Goal: Task Accomplishment & Management: Manage account settings

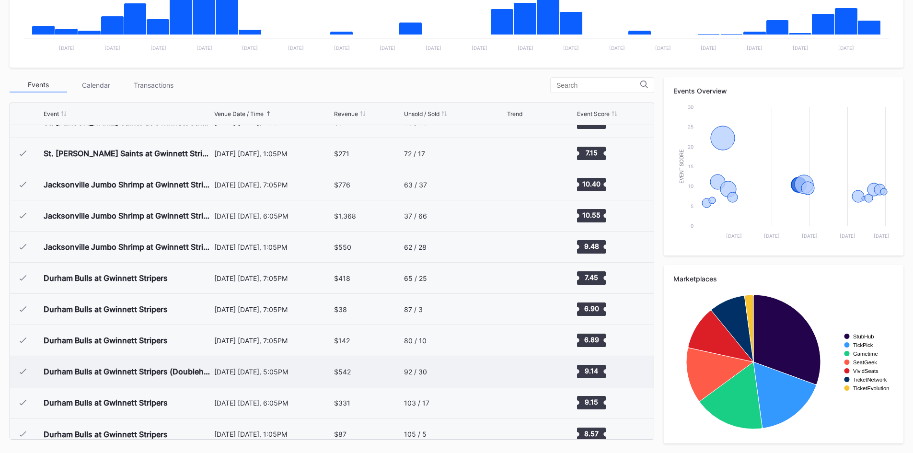
scroll to position [153, 0]
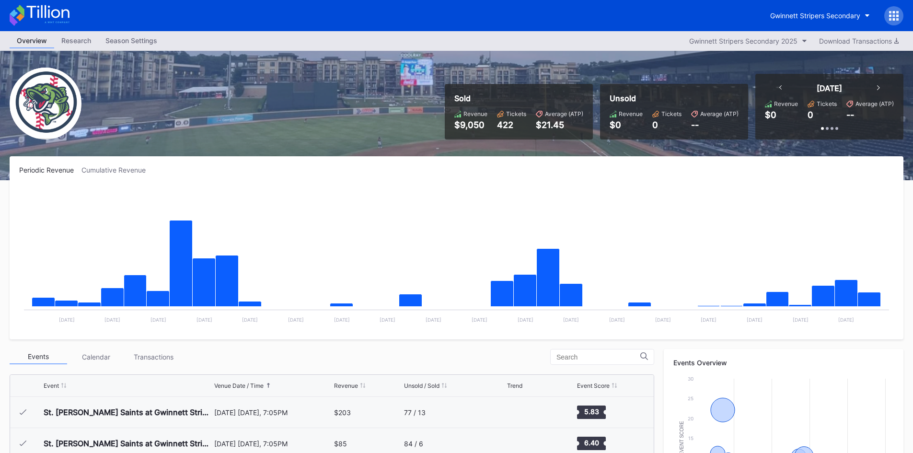
click at [55, 12] on icon at bounding box center [40, 15] width 60 height 21
click at [891, 14] on icon at bounding box center [890, 15] width 2 height 2
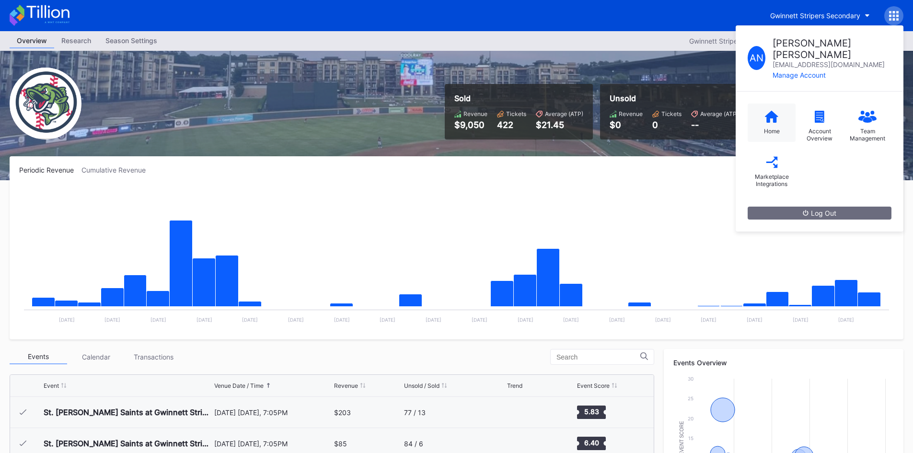
click at [769, 114] on div "Home" at bounding box center [772, 123] width 48 height 38
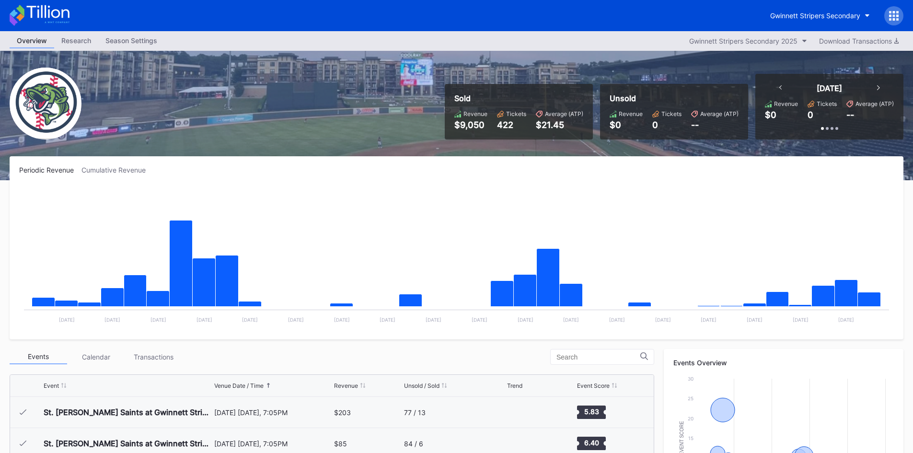
click at [130, 172] on div "Cumulative Revenue" at bounding box center [117, 170] width 72 height 8
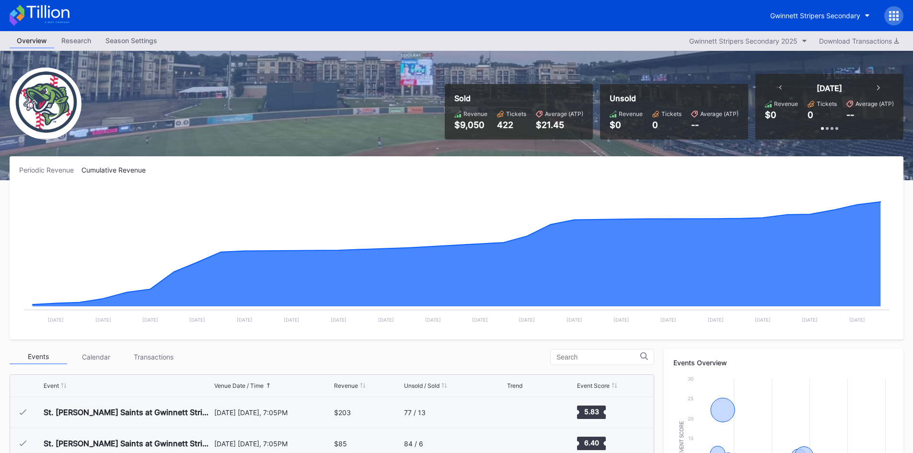
click at [82, 38] on div "Research" at bounding box center [76, 41] width 44 height 14
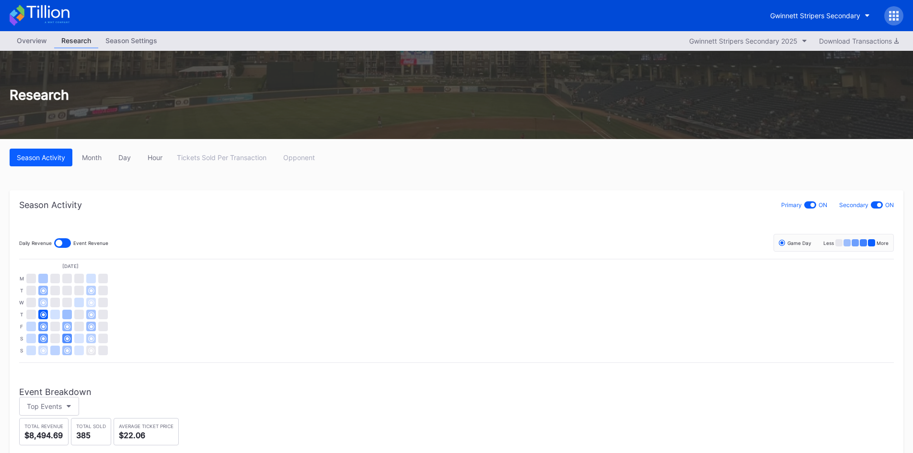
click at [115, 34] on div "Season Settings" at bounding box center [131, 41] width 66 height 14
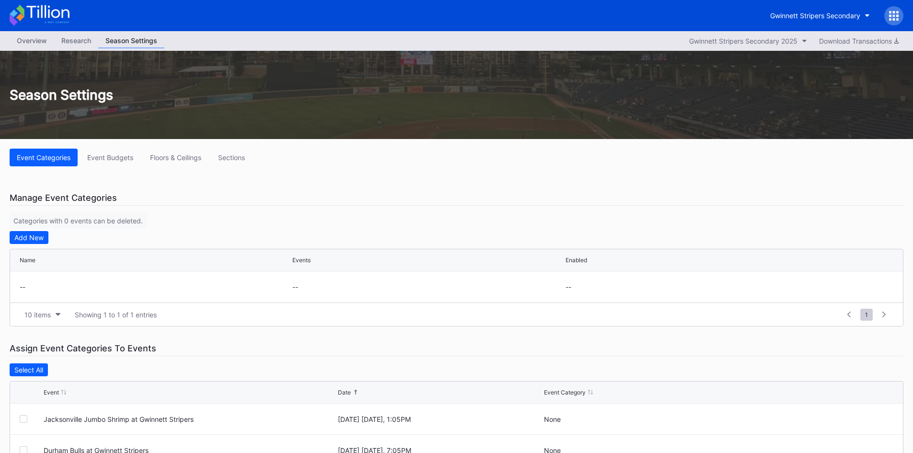
click at [35, 13] on icon at bounding box center [40, 15] width 60 height 21
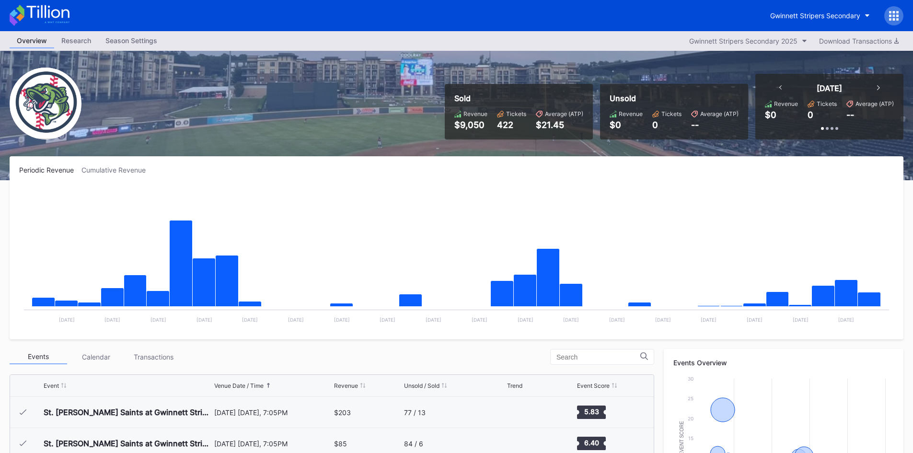
click at [892, 12] on icon at bounding box center [894, 16] width 10 height 10
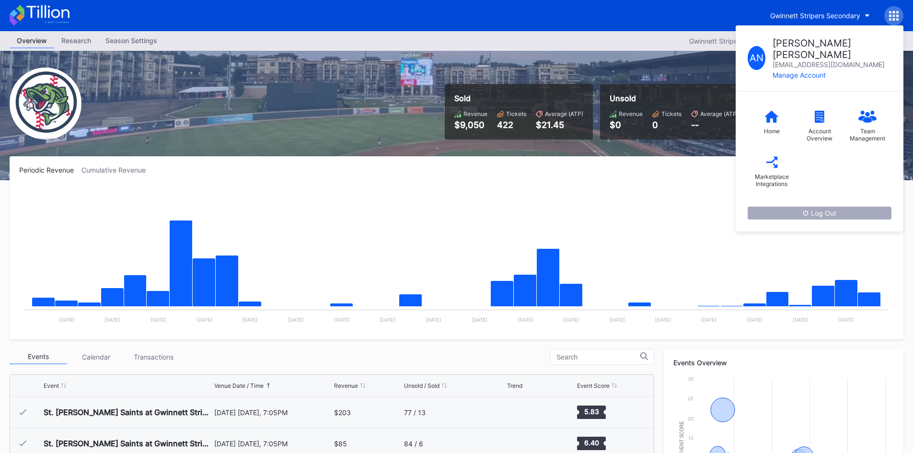
click at [783, 207] on button "Log Out" at bounding box center [820, 213] width 144 height 13
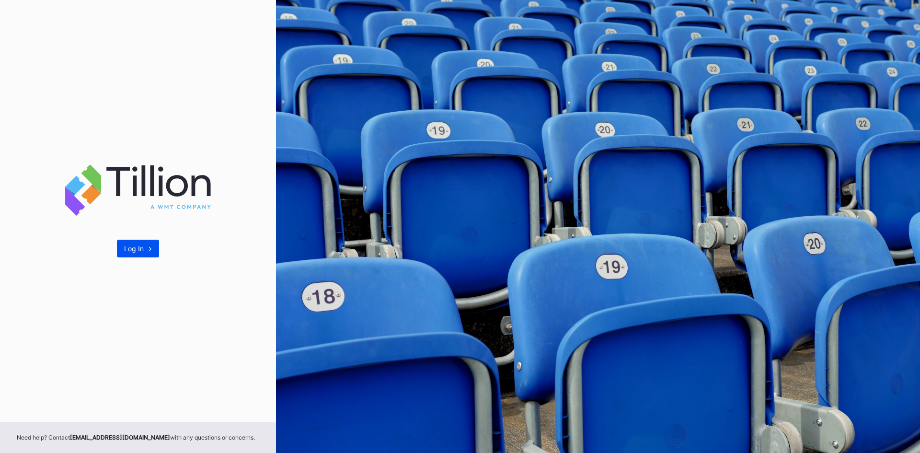
click at [154, 247] on button "Log In ->" at bounding box center [138, 249] width 42 height 18
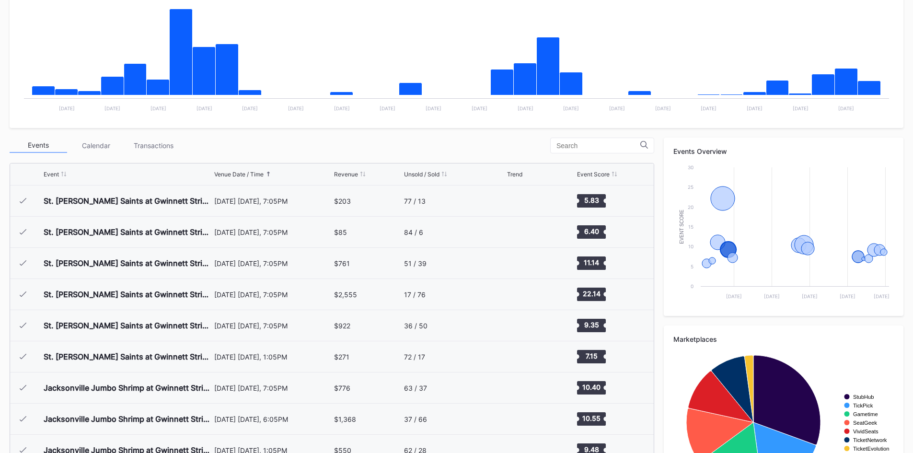
scroll to position [32, 0]
